Goal: Information Seeking & Learning: Learn about a topic

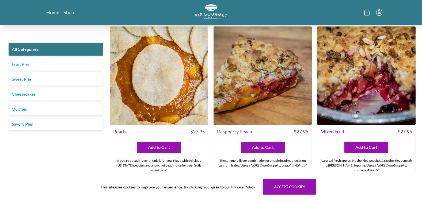
scroll to position [1686, 0]
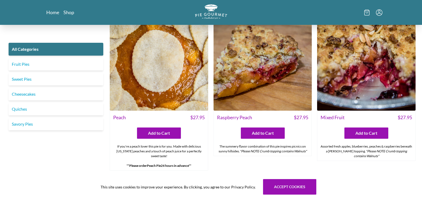
click at [326, 111] on div "Mixed Fruit $ 27.95" at bounding box center [366, 117] width 98 height 13
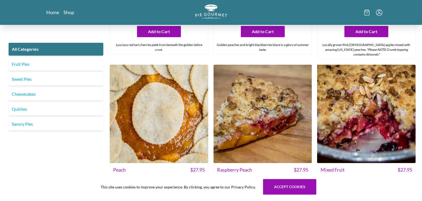
scroll to position [1632, 0]
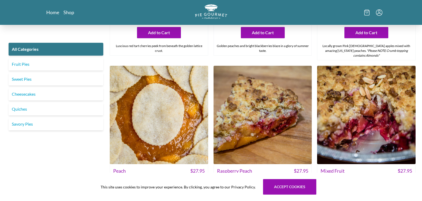
click at [373, 97] on img at bounding box center [366, 115] width 98 height 98
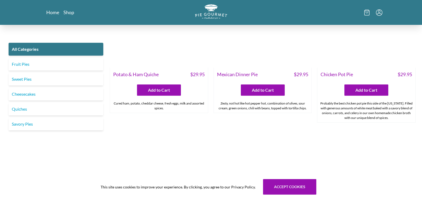
scroll to position [829, 0]
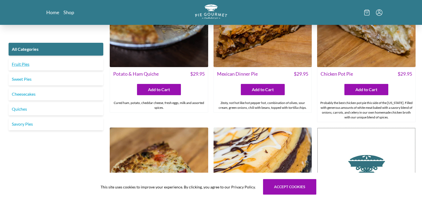
click at [63, 61] on link "Fruit Pies" at bounding box center [56, 64] width 95 height 13
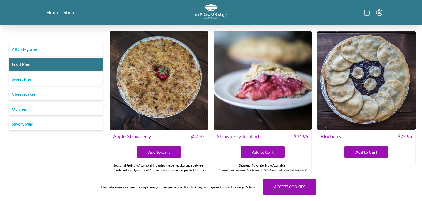
click at [61, 75] on link "Sweet Pies" at bounding box center [56, 79] width 95 height 13
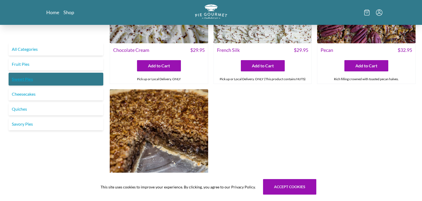
scroll to position [241, 0]
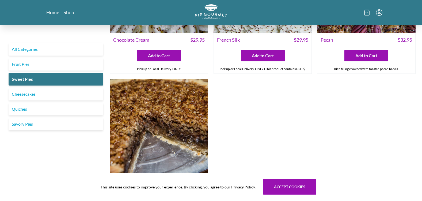
click at [81, 93] on link "Cheesecakes" at bounding box center [56, 94] width 95 height 13
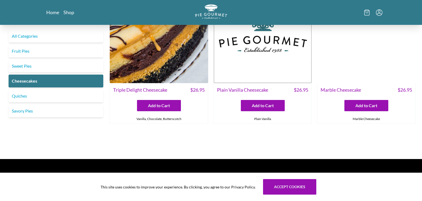
scroll to position [27, 0]
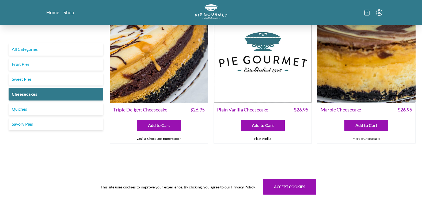
click at [90, 106] on link "Quiches" at bounding box center [56, 109] width 95 height 13
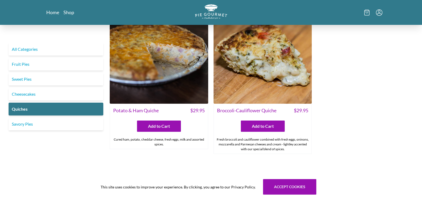
scroll to position [363, 0]
